Goal: Transaction & Acquisition: Purchase product/service

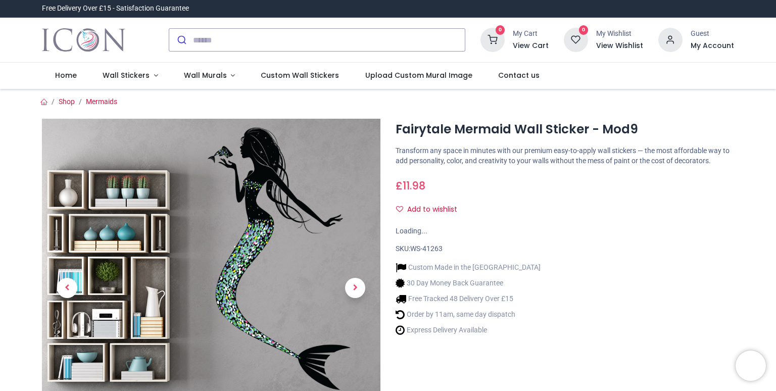
click at [613, 264] on div "Custom Made in the UK 30 Day Money Back Guarantee Free Tracked 48 Delivery Over…" at bounding box center [565, 297] width 339 height 86
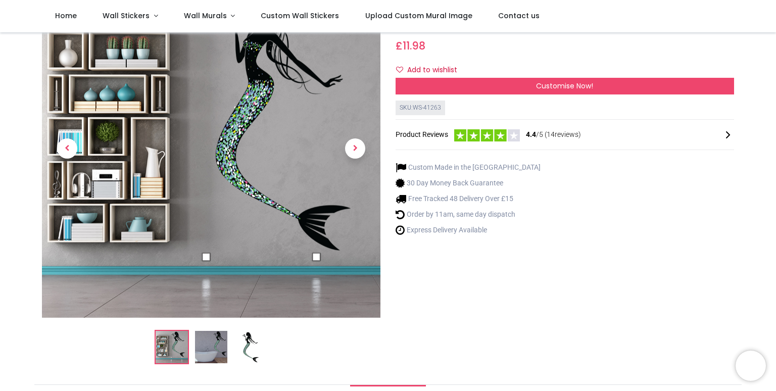
scroll to position [56, 0]
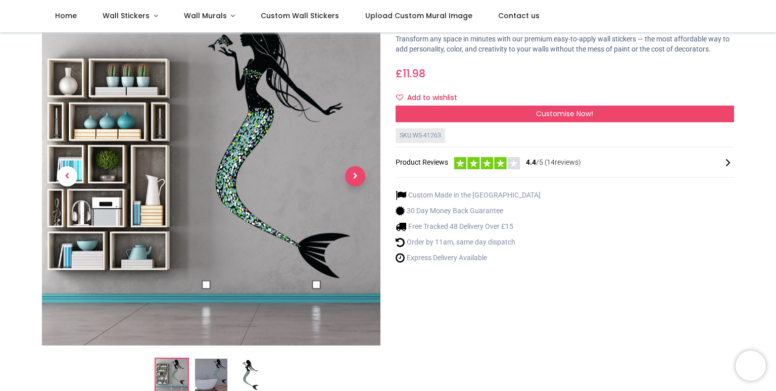
click at [360, 178] on span "Next" at bounding box center [355, 176] width 20 height 20
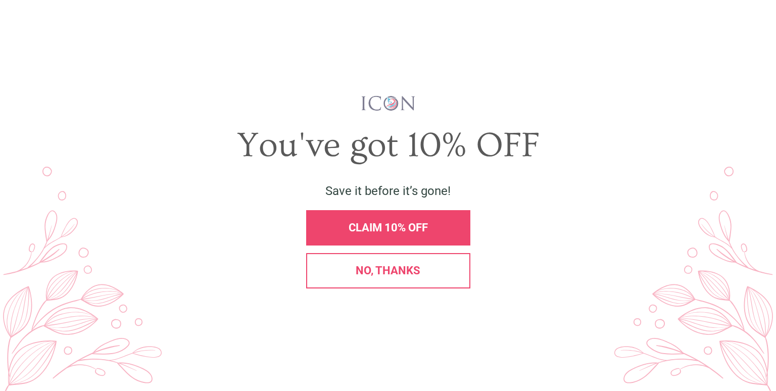
scroll to position [0, 0]
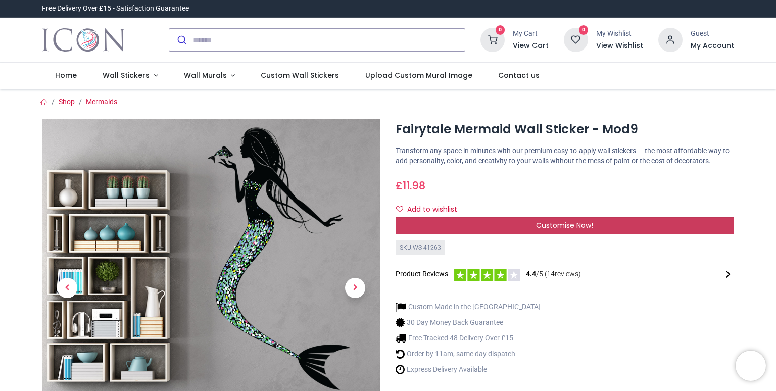
click at [541, 222] on span "Customise Now!" at bounding box center [564, 225] width 57 height 10
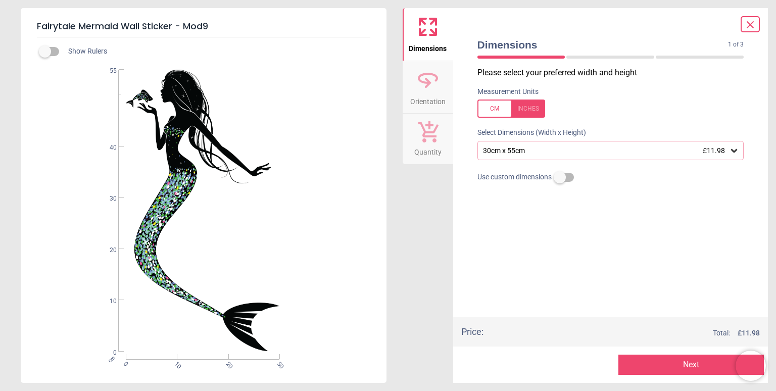
click at [733, 151] on icon at bounding box center [734, 151] width 10 height 10
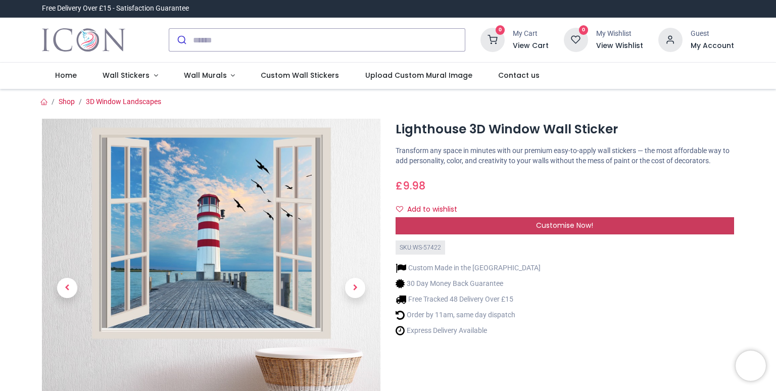
click at [562, 225] on span "Customise Now!" at bounding box center [564, 225] width 57 height 10
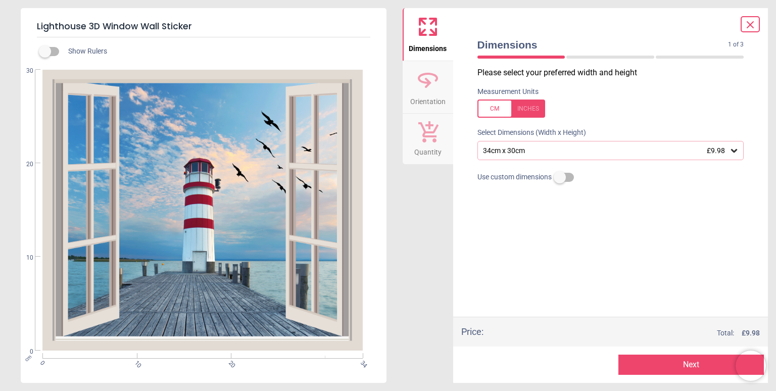
click at [735, 151] on icon at bounding box center [734, 151] width 10 height 10
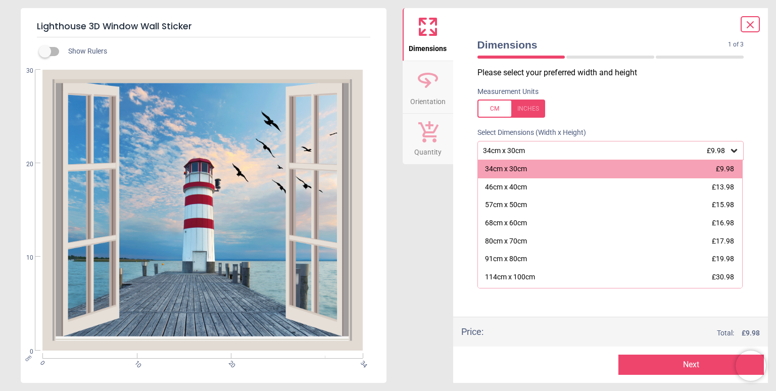
click at [701, 104] on label at bounding box center [611, 109] width 267 height 18
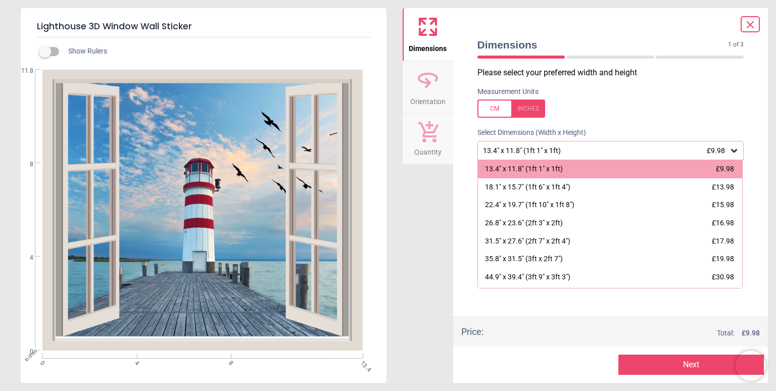
click at [495, 108] on div at bounding box center [512, 109] width 68 height 18
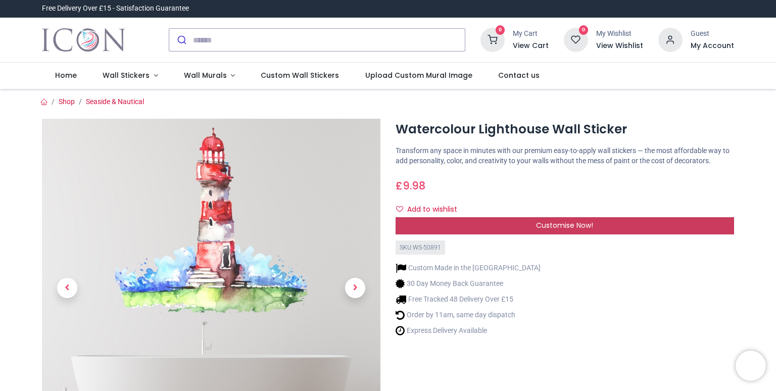
click at [599, 220] on div "Customise Now!" at bounding box center [565, 225] width 339 height 17
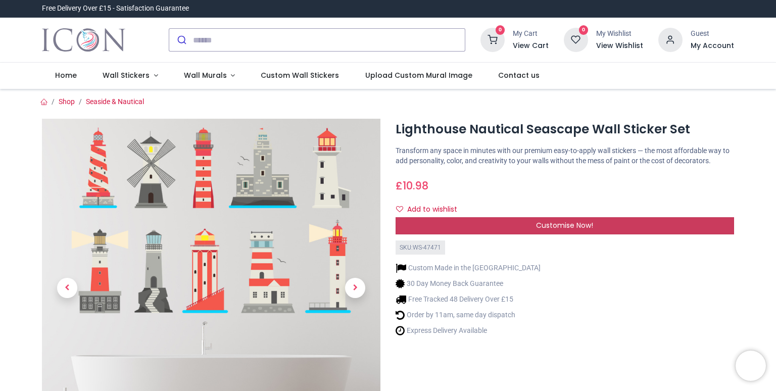
click at [575, 226] on span "Customise Now!" at bounding box center [564, 225] width 57 height 10
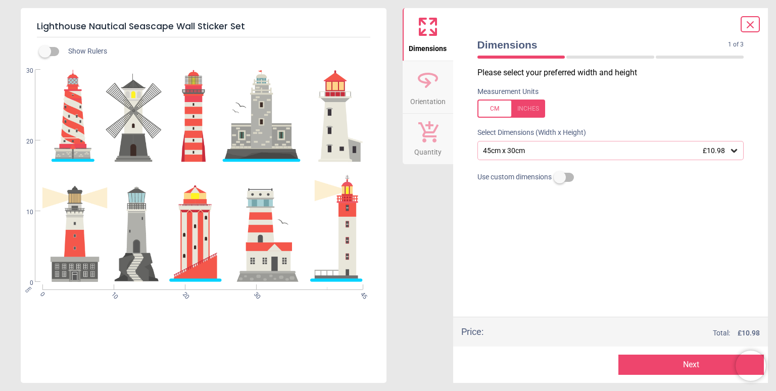
click at [732, 155] on icon at bounding box center [734, 151] width 10 height 10
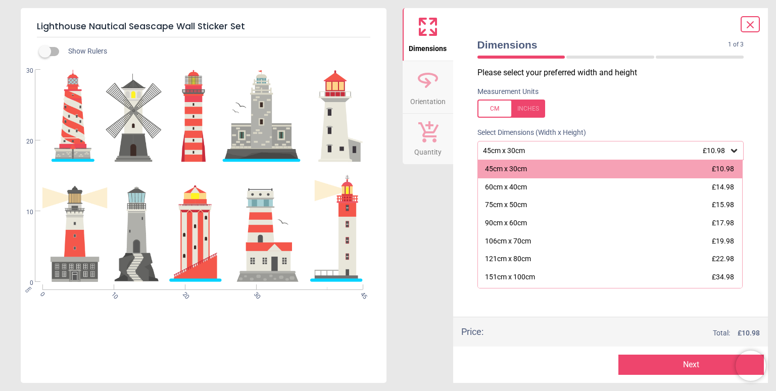
click at [732, 155] on icon at bounding box center [734, 151] width 10 height 10
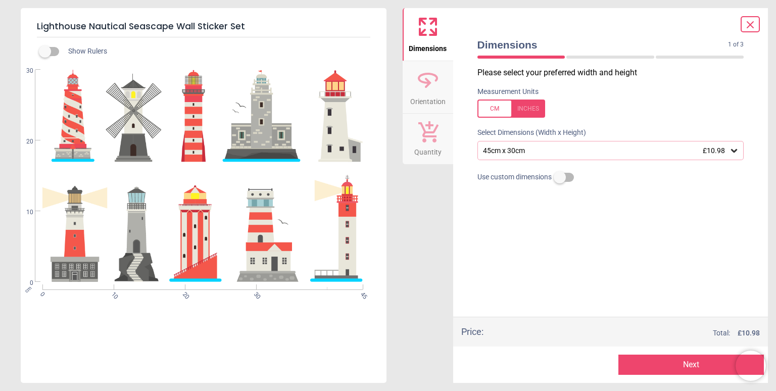
click at [749, 21] on icon at bounding box center [751, 25] width 12 height 12
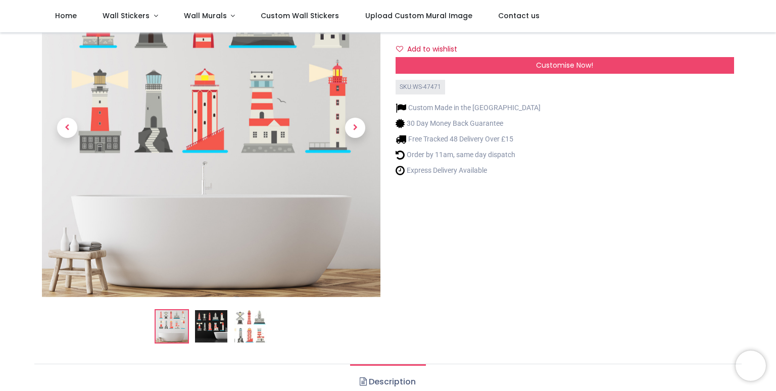
scroll to position [111, 0]
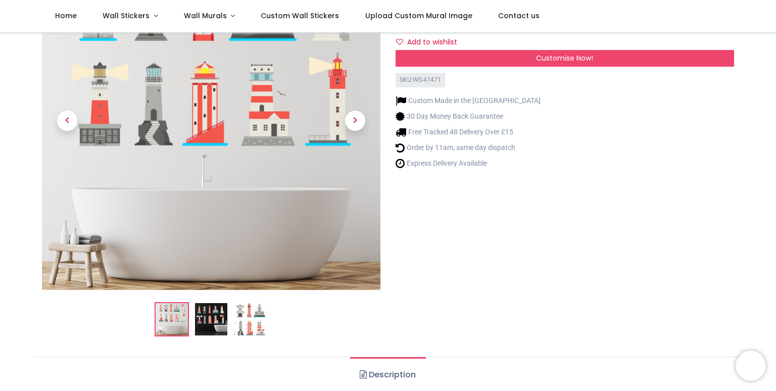
click at [215, 315] on img at bounding box center [211, 319] width 32 height 32
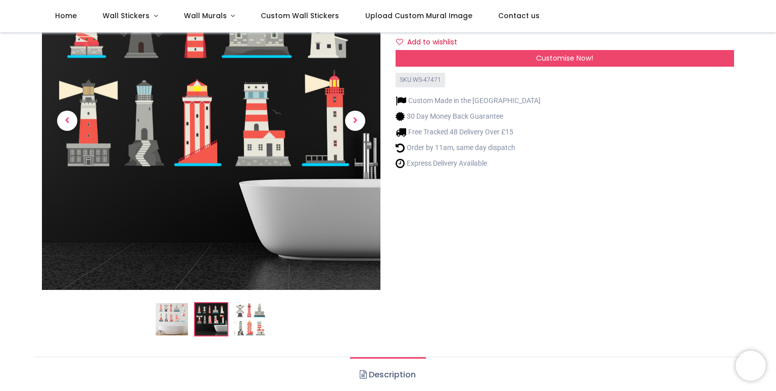
click at [242, 322] on img at bounding box center [251, 319] width 32 height 32
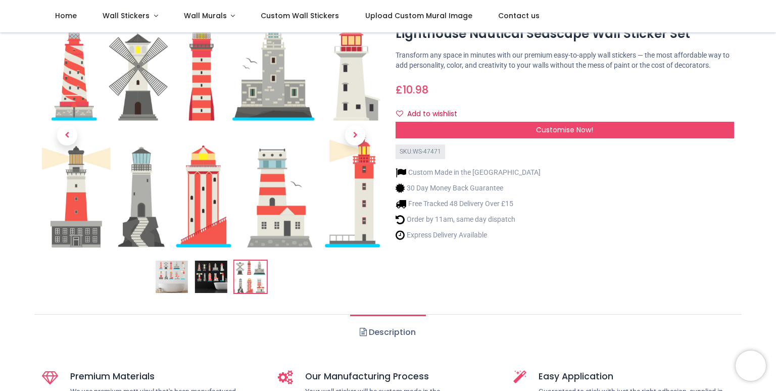
scroll to position [0, 0]
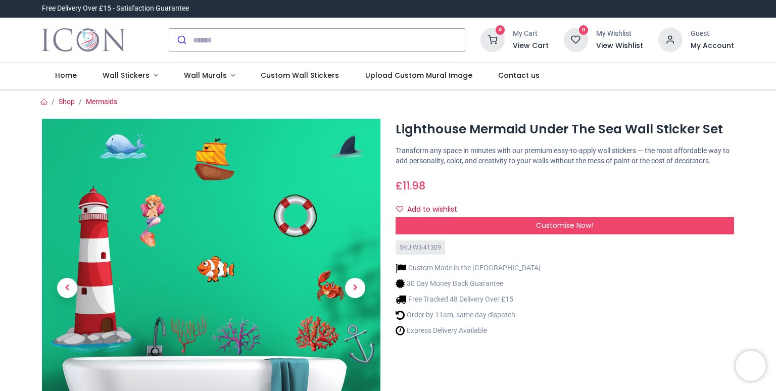
click at [575, 221] on span "Customise Now!" at bounding box center [564, 225] width 57 height 10
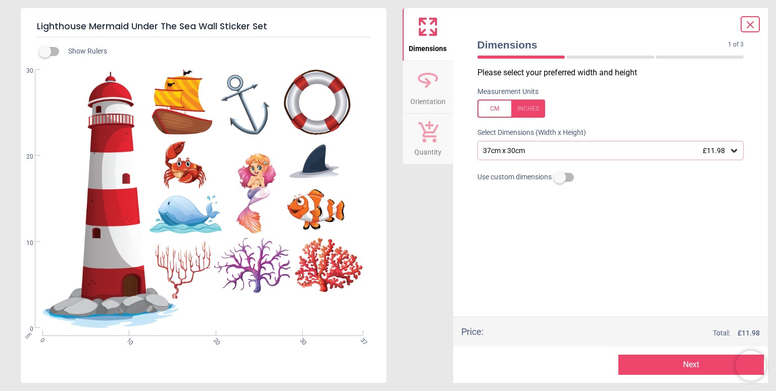
click at [733, 147] on icon at bounding box center [734, 151] width 10 height 10
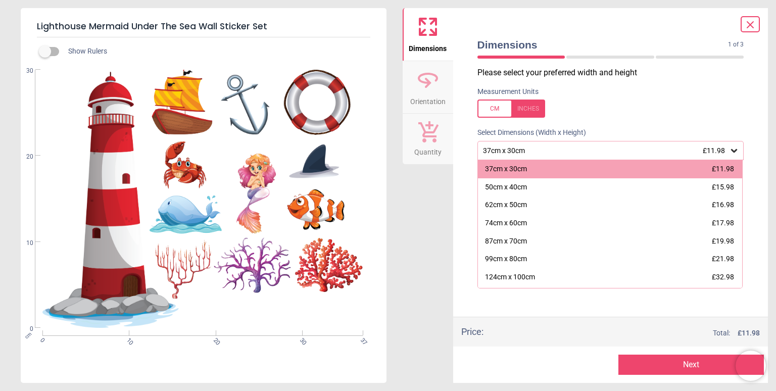
click at [733, 147] on icon at bounding box center [734, 151] width 10 height 10
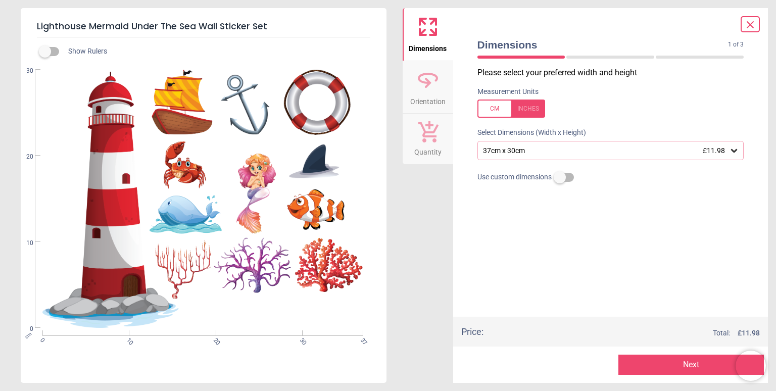
click at [754, 29] on icon at bounding box center [751, 25] width 12 height 12
